Goal: Learn about a topic

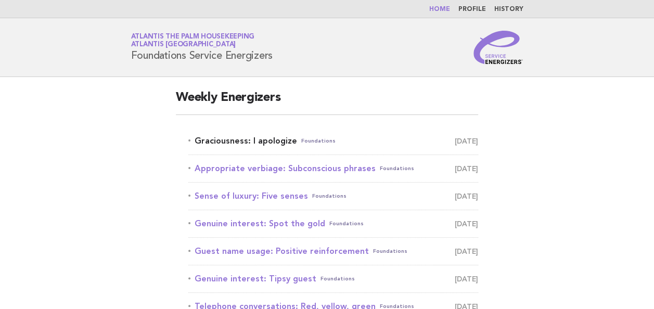
click at [228, 142] on link "Graciousness: I apologize Foundations September 9" at bounding box center [333, 141] width 290 height 15
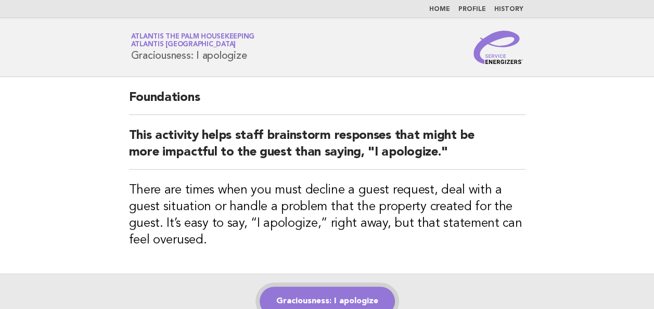
click at [334, 293] on link "Graciousness: I apologize" at bounding box center [327, 301] width 135 height 29
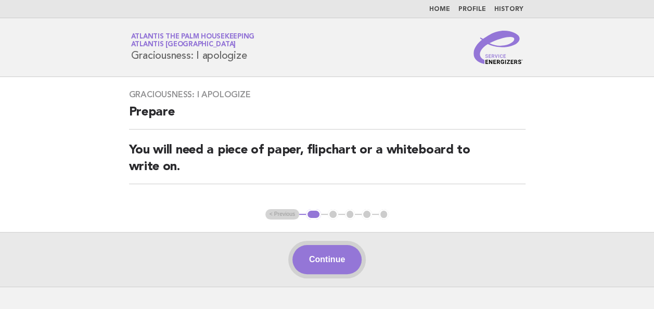
click at [328, 251] on button "Continue" at bounding box center [326, 259] width 69 height 29
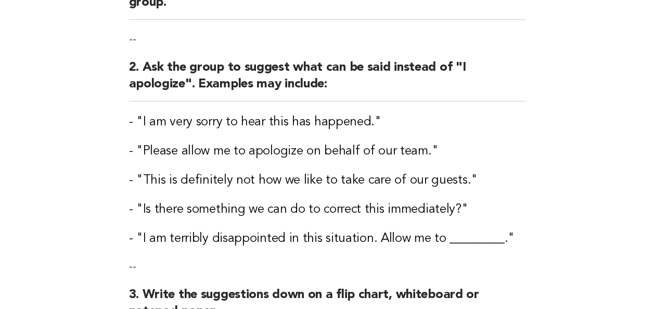
scroll to position [167, 0]
